Goal: Task Accomplishment & Management: Use online tool/utility

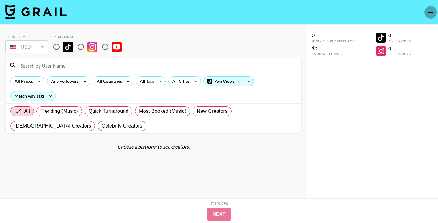
click at [430, 15] on icon "open drawer" at bounding box center [430, 12] width 7 height 7
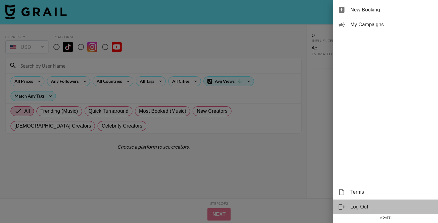
click at [357, 208] on span "Log Out" at bounding box center [392, 206] width 83 height 7
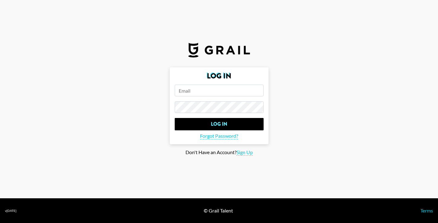
type input "[EMAIL_ADDRESS][DOMAIN_NAME]"
click at [245, 153] on span "Sign Up" at bounding box center [245, 152] width 16 height 6
type input "Sign Up"
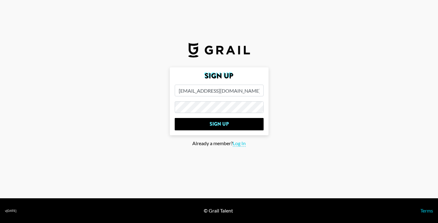
click at [235, 91] on input "emilowusujr@gmail.com" at bounding box center [219, 91] width 89 height 12
type input "e@[DOMAIN_NAME]"
click at [227, 113] on form "Sign Up e@false9digital.com Sign Up" at bounding box center [219, 101] width 99 height 68
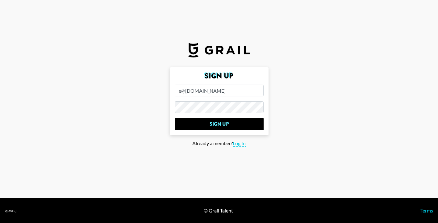
click at [155, 137] on main "Sign Up e@false9digital.com Sign Up Already a member? Log In" at bounding box center [219, 111] width 428 height 88
click at [160, 146] on div "Already a member? Log In" at bounding box center [219, 143] width 428 height 6
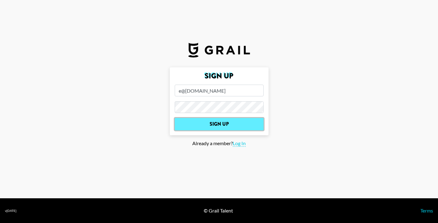
click at [224, 119] on input "Sign Up" at bounding box center [219, 124] width 89 height 12
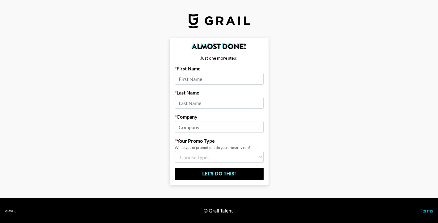
click at [215, 80] on input at bounding box center [219, 79] width 89 height 12
type input "Emil"
click at [204, 104] on input at bounding box center [219, 103] width 89 height 12
type input "Owusu"
click at [193, 126] on input at bounding box center [219, 127] width 89 height 12
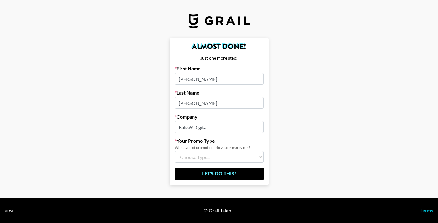
type input "False9 Digital"
click at [187, 157] on select "Choose Type... Song Promos Brand Promos Both (I work at an Agency)" at bounding box center [219, 157] width 89 height 12
click at [175, 151] on select "Choose Type... Song Promos Brand Promos Both (I work at an Agency)" at bounding box center [219, 157] width 89 height 12
click at [220, 161] on select "Choose Type... Song Promos Brand Promos Both (I work at an Agency)" at bounding box center [219, 157] width 89 height 12
select select "Multi"
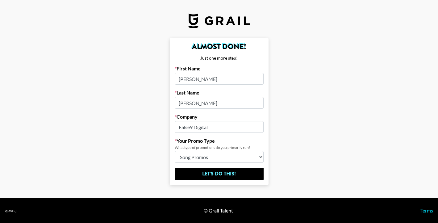
click at [175, 151] on select "Choose Type... Song Promos Brand Promos Both (I work at an Agency)" at bounding box center [219, 157] width 89 height 12
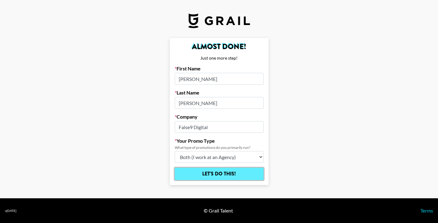
click at [222, 171] on input "Let's Do This!" at bounding box center [219, 174] width 89 height 12
select select "Song"
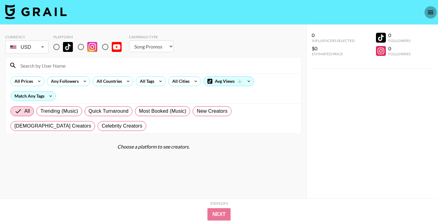
click at [432, 17] on button "open drawer" at bounding box center [431, 12] width 12 height 12
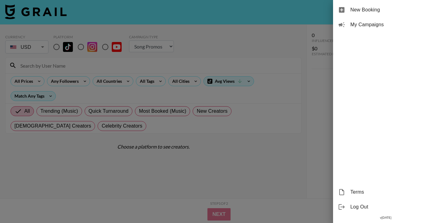
click at [233, 71] on div at bounding box center [219, 111] width 438 height 223
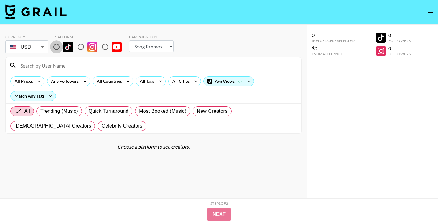
click at [57, 46] on input "radio" at bounding box center [56, 46] width 13 height 13
radio input "true"
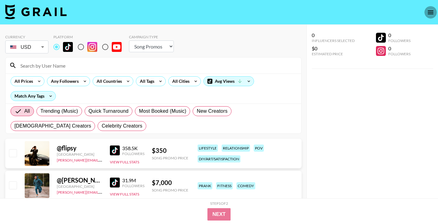
click at [427, 14] on icon "open drawer" at bounding box center [430, 12] width 7 height 7
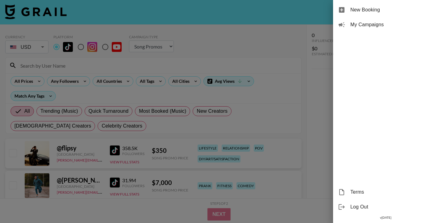
click at [352, 208] on span "Log Out" at bounding box center [392, 206] width 83 height 7
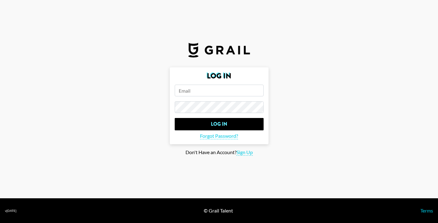
type input "e@[DOMAIN_NAME]"
click at [219, 93] on input "e@[DOMAIN_NAME]" at bounding box center [219, 91] width 89 height 12
type input "emilowusujr@gmail.com"
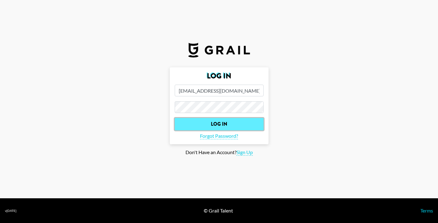
click at [225, 122] on input "Log In" at bounding box center [219, 124] width 89 height 12
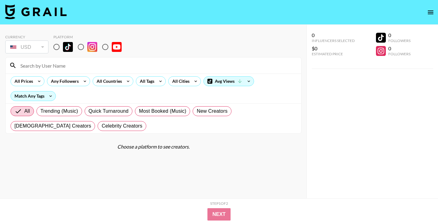
click at [430, 14] on icon "open drawer" at bounding box center [431, 12] width 6 height 4
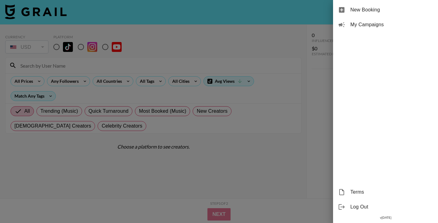
click at [382, 24] on span "My Campaigns" at bounding box center [392, 24] width 83 height 7
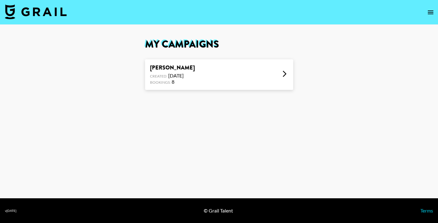
click at [264, 73] on div "Young Jonn - Che Che Created: Aug 13, 2025 Bookings: 8" at bounding box center [219, 74] width 148 height 31
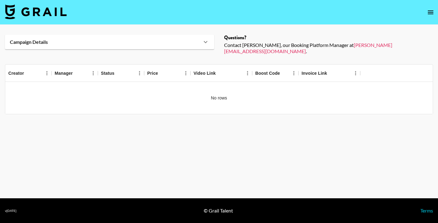
click at [189, 43] on div "Campaign Details" at bounding box center [106, 42] width 192 height 6
click at [204, 41] on icon at bounding box center [205, 41] width 7 height 7
click at [309, 113] on main "Campaign Details Details Questions? Contact Ella, our Booking Platform Manager …" at bounding box center [219, 112] width 438 height 174
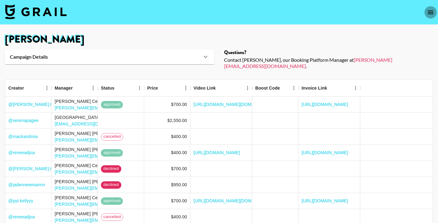
click at [430, 11] on icon "open drawer" at bounding box center [430, 12] width 7 height 7
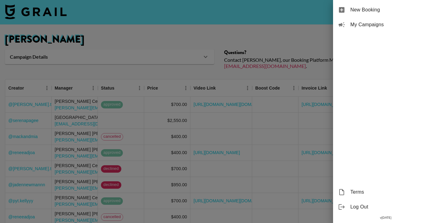
click at [379, 207] on span "Log Out" at bounding box center [392, 206] width 83 height 7
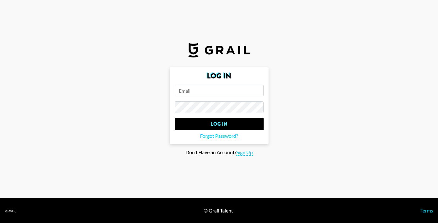
type input "emilowusujr@gmail.com"
click at [223, 92] on input "[EMAIL_ADDRESS][DOMAIN_NAME]" at bounding box center [219, 91] width 89 height 12
type input "emil.owusu@atlanticrecords.com"
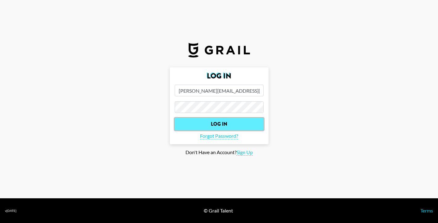
click at [225, 119] on input "Log In" at bounding box center [219, 124] width 89 height 12
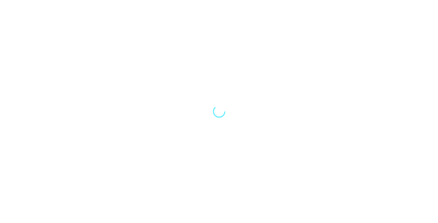
select select "Song"
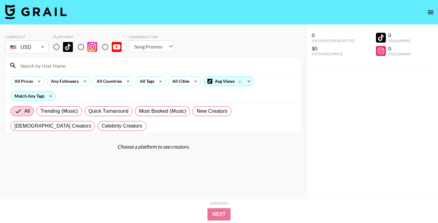
click at [429, 16] on button "open drawer" at bounding box center [431, 12] width 12 height 12
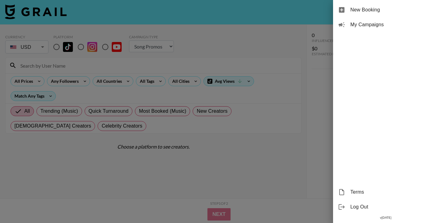
click at [384, 23] on span "My Campaigns" at bounding box center [392, 24] width 83 height 7
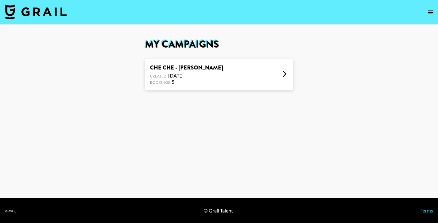
click at [268, 76] on div "CHE CHE - YOUNG JONN x ASAKE Created: Aug 07, 2025 Bookings: 5" at bounding box center [219, 74] width 148 height 31
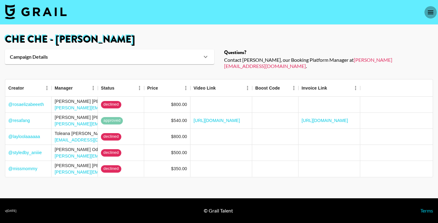
click at [429, 13] on icon "open drawer" at bounding box center [431, 12] width 6 height 4
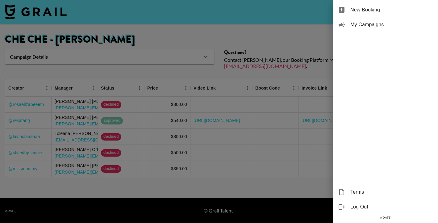
click at [368, 210] on div "Log Out" at bounding box center [385, 206] width 105 height 15
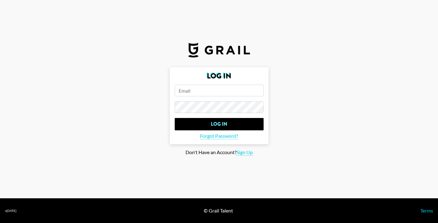
type input "[PERSON_NAME][EMAIL_ADDRESS][PERSON_NAME][DOMAIN_NAME]"
click at [228, 96] on form "Log In [PERSON_NAME][EMAIL_ADDRESS][PERSON_NAME][DOMAIN_NAME] Log In Forgot Pas…" at bounding box center [219, 105] width 99 height 77
click at [228, 93] on input "[PERSON_NAME][EMAIL_ADDRESS][PERSON_NAME][DOMAIN_NAME]" at bounding box center [219, 91] width 89 height 12
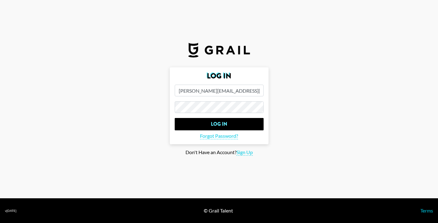
type input "e@[DOMAIN_NAME]"
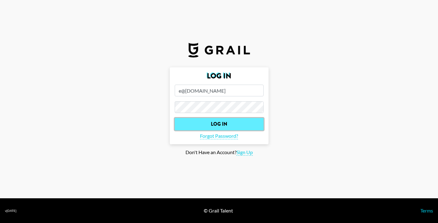
click at [221, 120] on input "Log In" at bounding box center [219, 124] width 89 height 12
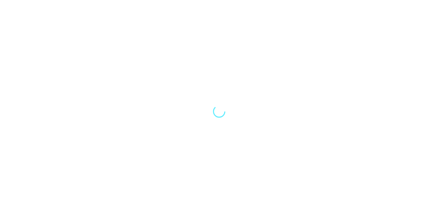
select select "Song"
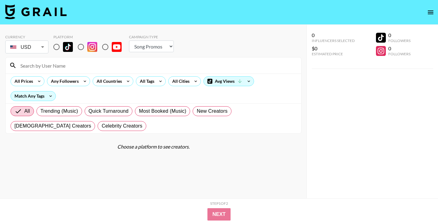
drag, startPoint x: 58, startPoint y: 45, endPoint x: 129, endPoint y: 89, distance: 84.2
click at [58, 45] on input "radio" at bounding box center [56, 46] width 13 height 13
radio input "true"
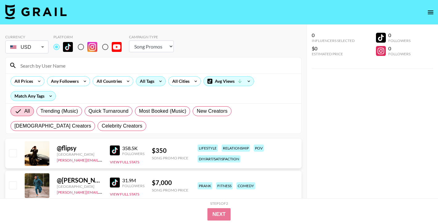
click at [154, 79] on div "All Tags" at bounding box center [145, 81] width 19 height 9
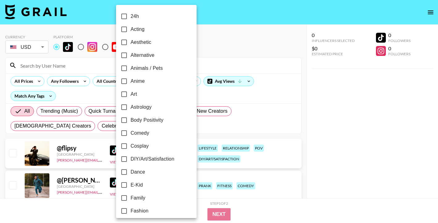
click at [135, 42] on span "Aesthetic" at bounding box center [141, 42] width 21 height 7
click at [131, 42] on input "Aesthetic" at bounding box center [124, 42] width 13 height 13
checkbox input "true"
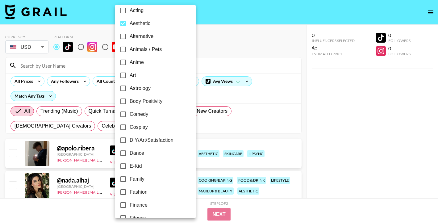
scroll to position [20, 0]
click at [136, 103] on span "Body Positivity" at bounding box center [146, 100] width 33 height 7
click at [130, 103] on input "Body Positivity" at bounding box center [123, 100] width 13 height 13
checkbox input "true"
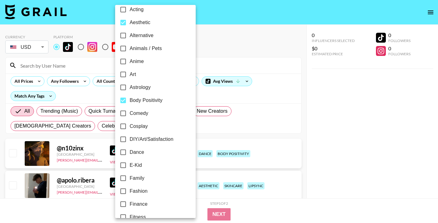
click at [133, 112] on span "Comedy" at bounding box center [139, 113] width 19 height 7
click at [130, 112] on input "Comedy" at bounding box center [123, 113] width 13 height 13
checkbox input "true"
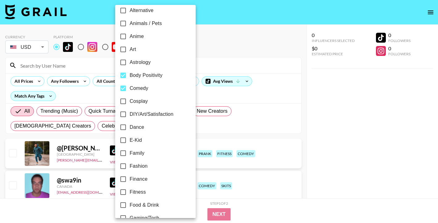
scroll to position [49, 0]
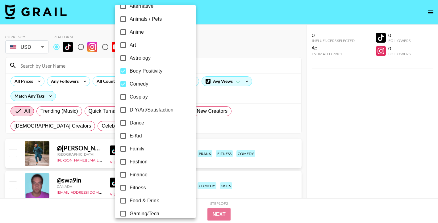
click at [135, 124] on span "Dance" at bounding box center [137, 122] width 15 height 7
click at [130, 124] on input "Dance" at bounding box center [123, 122] width 13 height 13
checkbox input "true"
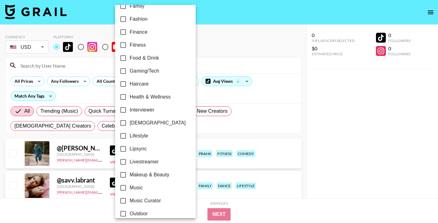
scroll to position [220, 0]
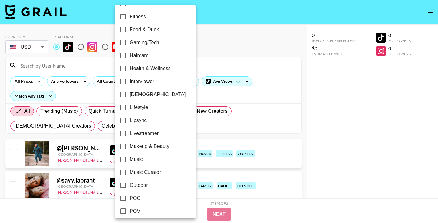
click at [143, 120] on span "Lipsync" at bounding box center [138, 120] width 17 height 7
click at [130, 120] on input "Lipsync" at bounding box center [123, 120] width 13 height 13
checkbox input "true"
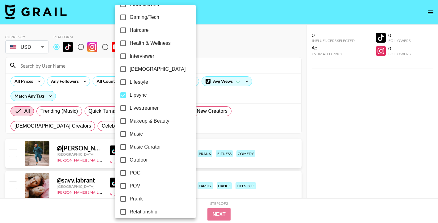
scroll to position [250, 0]
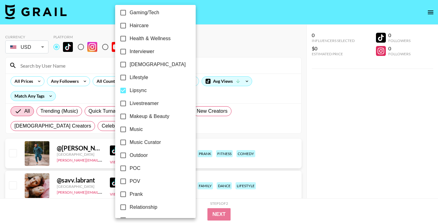
click at [145, 115] on span "Makeup & Beauty" at bounding box center [150, 116] width 40 height 7
click at [130, 115] on input "Makeup & Beauty" at bounding box center [123, 116] width 13 height 13
checkbox input "true"
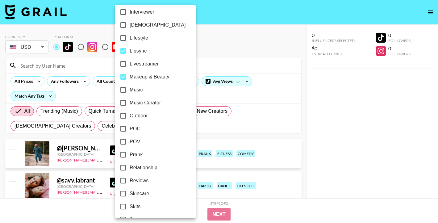
scroll to position [291, 0]
click at [145, 103] on span "Music Curator" at bounding box center [145, 101] width 31 height 7
click at [130, 103] on input "Music Curator" at bounding box center [123, 101] width 13 height 13
checkbox input "true"
click at [149, 93] on label "Music" at bounding box center [151, 88] width 69 height 13
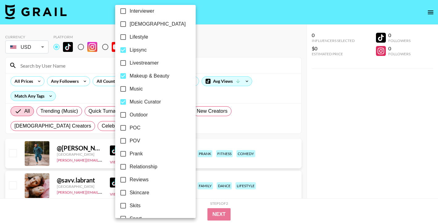
click at [130, 93] on input "Music" at bounding box center [123, 88] width 13 height 13
checkbox input "true"
click at [140, 128] on span "POC" at bounding box center [135, 127] width 11 height 7
click at [130, 128] on input "POC" at bounding box center [123, 127] width 13 height 13
checkbox input "true"
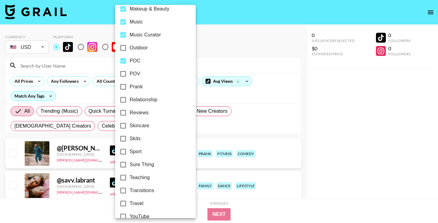
scroll to position [367, 0]
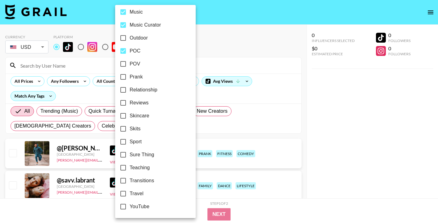
click at [241, 61] on div at bounding box center [219, 111] width 438 height 223
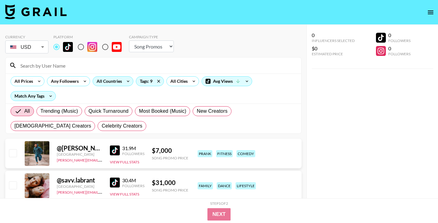
click at [120, 84] on div "All Countries" at bounding box center [108, 81] width 30 height 9
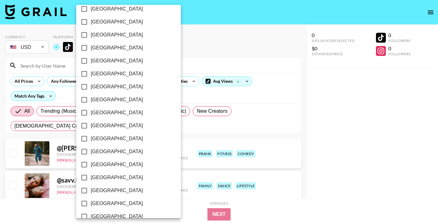
scroll to position [497, 0]
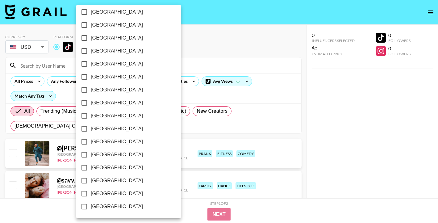
click at [111, 191] on span "[GEOGRAPHIC_DATA]" at bounding box center [117, 193] width 52 height 7
click at [91, 191] on input "[GEOGRAPHIC_DATA]" at bounding box center [84, 193] width 13 height 13
checkbox input "true"
click at [221, 64] on div at bounding box center [219, 111] width 438 height 223
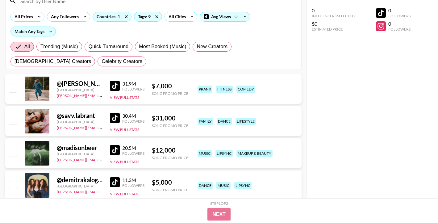
scroll to position [65, 0]
